Goal: Use online tool/utility: Use online tool/utility

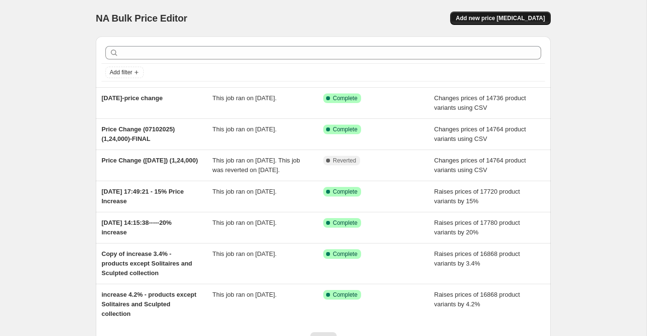
click at [508, 22] on button "Add new price change job" at bounding box center [500, 17] width 101 height 13
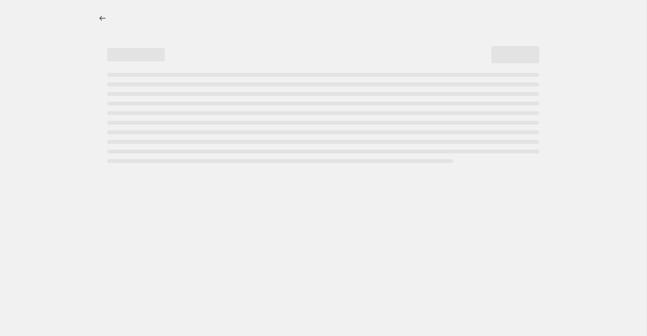
select select "percentage"
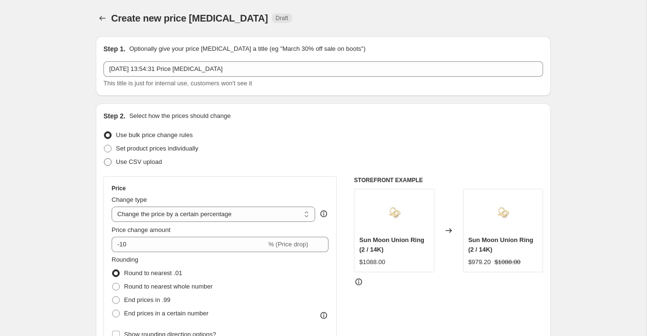
click at [160, 162] on span "Use CSV upload" at bounding box center [139, 161] width 46 height 7
click at [104, 159] on input "Use CSV upload" at bounding box center [104, 158] width 0 height 0
radio input "true"
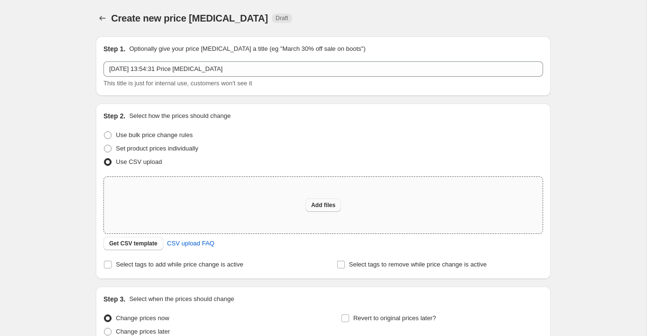
click at [339, 210] on button "Add files" at bounding box center [324, 204] width 36 height 13
type input "C:\fakepath\DiAi USA-15:10:25.csv"
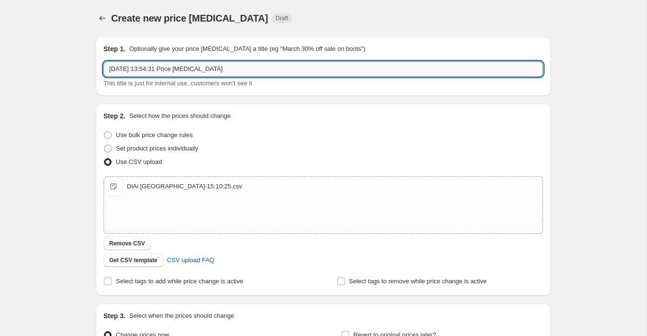
click at [145, 69] on input "15 Oct 2025, 13:54:31 Price change job" at bounding box center [323, 68] width 440 height 15
type input "15/10/25"
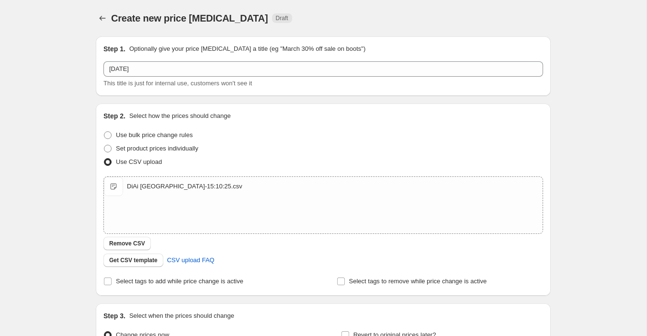
click at [94, 149] on div "Step 1. Optionally give your price change job a title (eg "March 30% off sale o…" at bounding box center [319, 207] width 463 height 357
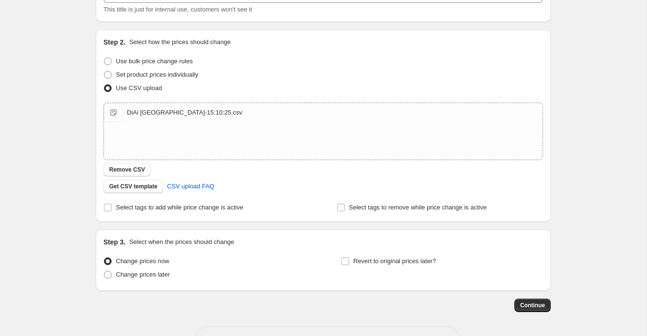
scroll to position [107, 0]
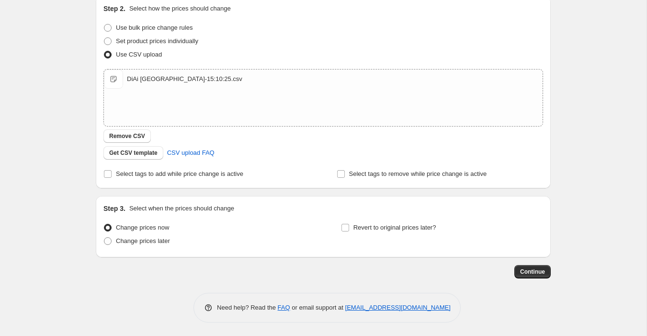
click at [548, 278] on div "Step 1. Optionally give your price change job a title (eg "March 30% off sale o…" at bounding box center [323, 121] width 455 height 401
click at [544, 277] on button "Continue" at bounding box center [533, 271] width 36 height 13
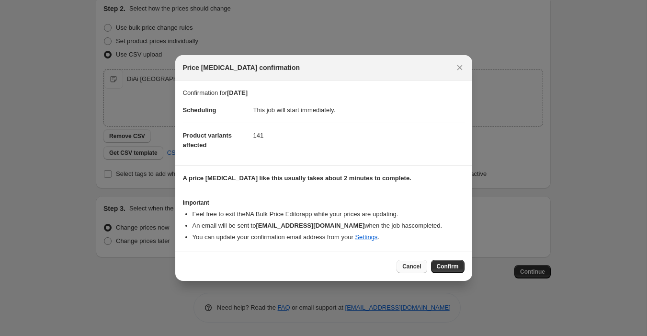
click at [413, 268] on span "Cancel" at bounding box center [411, 267] width 19 height 8
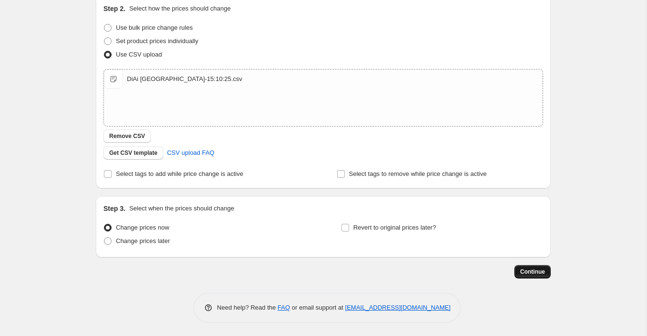
click at [532, 271] on span "Continue" at bounding box center [532, 272] width 25 height 8
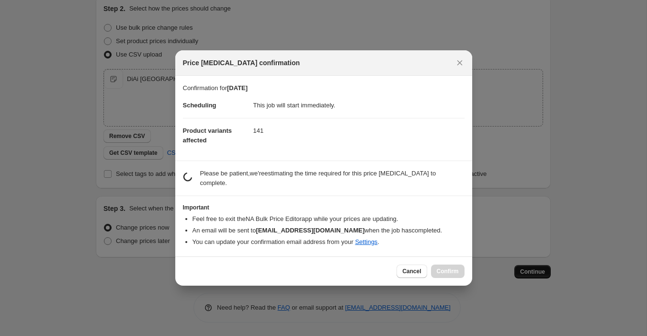
scroll to position [0, 0]
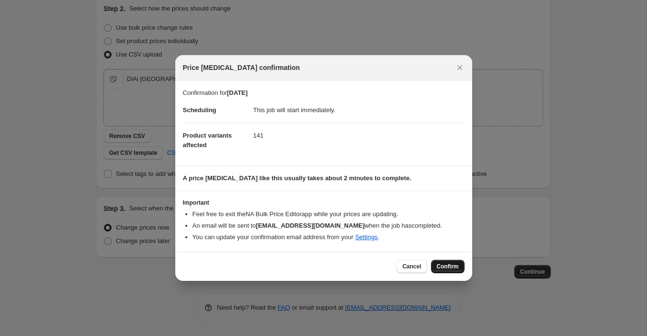
click at [452, 262] on button "Confirm" at bounding box center [448, 266] width 34 height 13
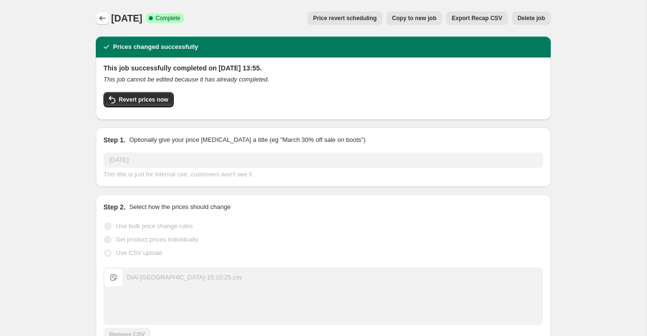
click at [101, 19] on icon "Price change jobs" at bounding box center [103, 18] width 6 height 5
